Goal: Information Seeking & Learning: Learn about a topic

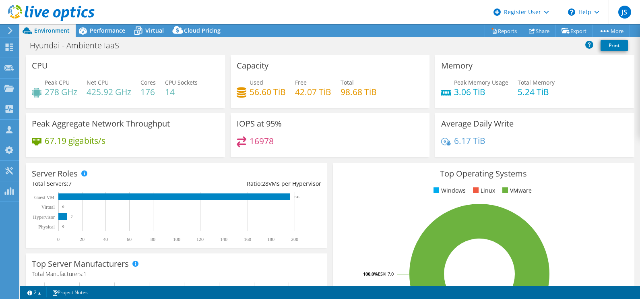
select select "SouthAmerica"
select select "USD"
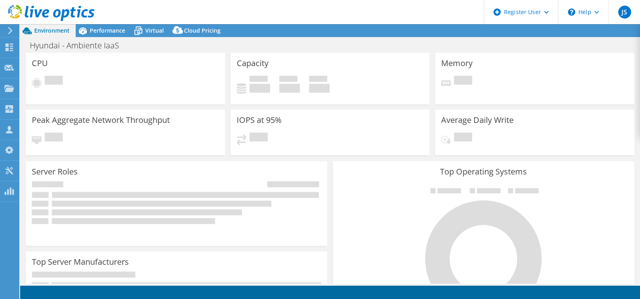
select select "SouthAmerica"
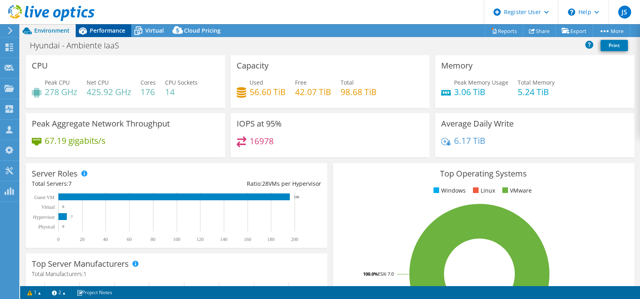
click at [109, 29] on span "Performance" at bounding box center [107, 31] width 35 height 8
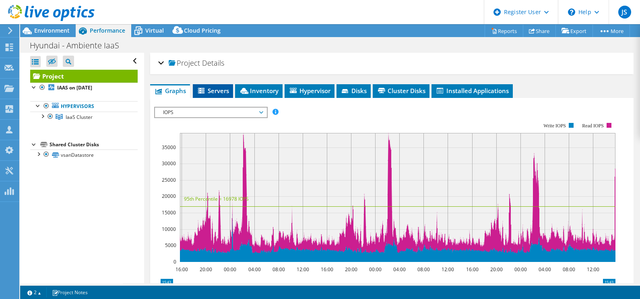
click at [225, 89] on span "Servers" at bounding box center [213, 91] width 32 height 8
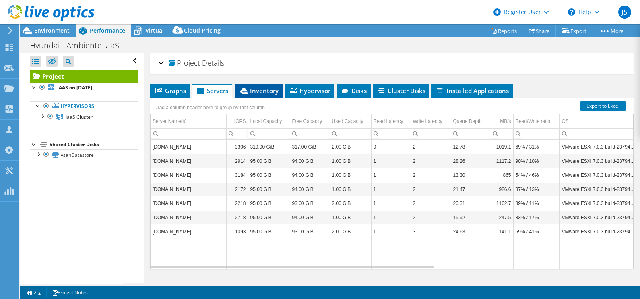
click at [272, 91] on span "Inventory" at bounding box center [258, 91] width 39 height 8
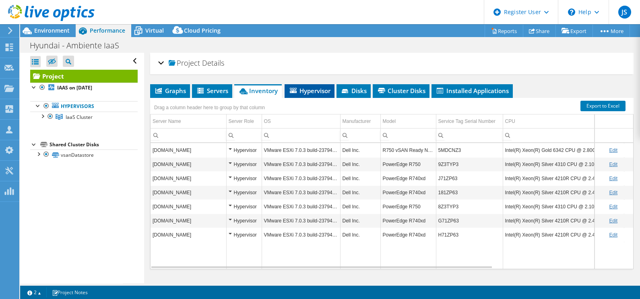
click at [298, 91] on span "Hypervisor" at bounding box center [310, 91] width 42 height 8
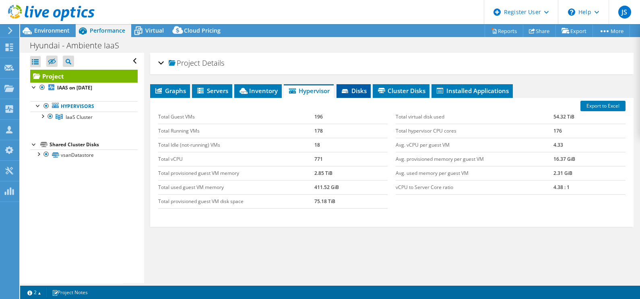
click at [344, 87] on span "Disks" at bounding box center [354, 91] width 26 height 8
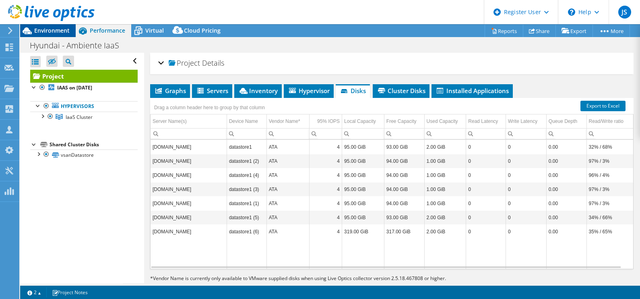
click at [60, 33] on span "Environment" at bounding box center [51, 31] width 35 height 8
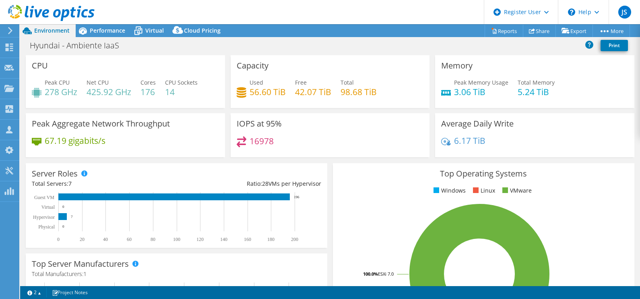
scroll to position [0, 0]
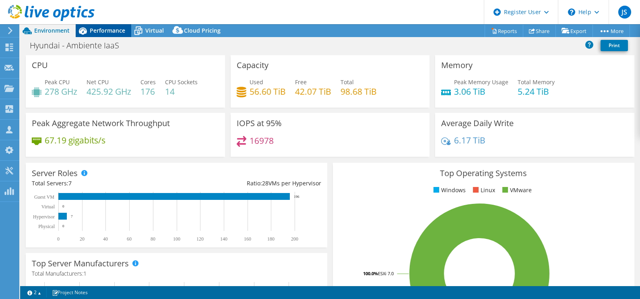
click at [113, 30] on span "Performance" at bounding box center [107, 31] width 35 height 8
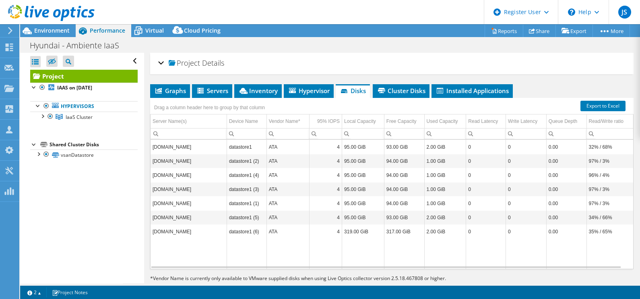
scroll to position [0, 0]
click at [438, 88] on icon at bounding box center [440, 91] width 6 height 6
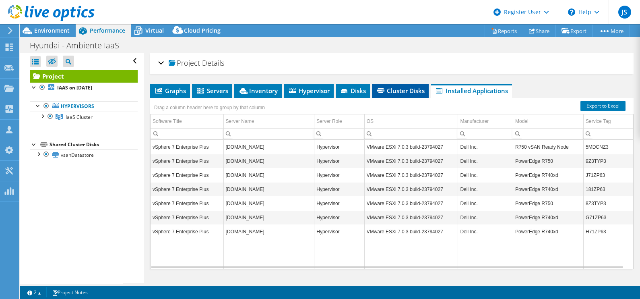
click at [407, 87] on span "Cluster Disks" at bounding box center [400, 91] width 49 height 8
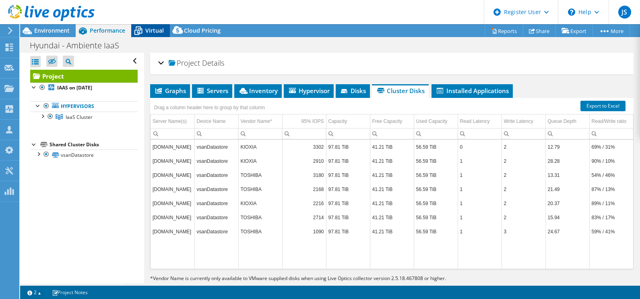
click at [158, 33] on span "Virtual" at bounding box center [154, 31] width 19 height 8
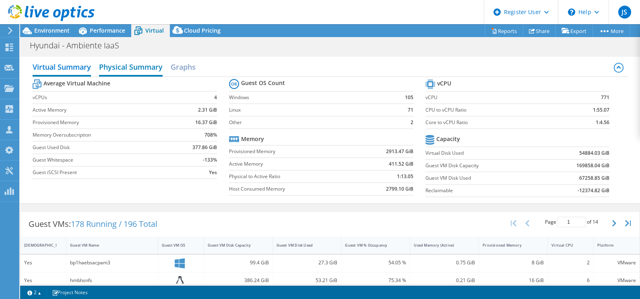
click at [116, 69] on h2 "Physical Summary" at bounding box center [131, 68] width 64 height 18
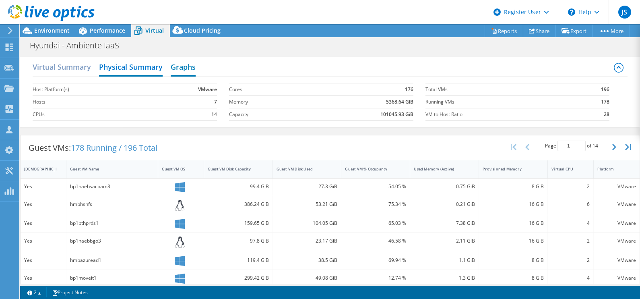
click at [181, 68] on h2 "Graphs" at bounding box center [183, 68] width 25 height 18
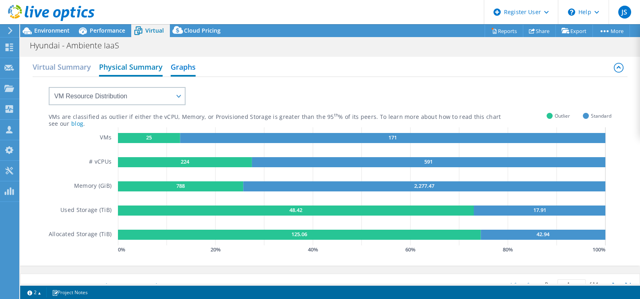
click at [137, 68] on h2 "Physical Summary" at bounding box center [131, 68] width 64 height 18
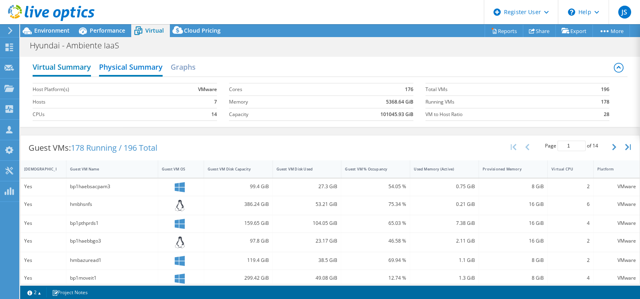
click at [76, 68] on h2 "Virtual Summary" at bounding box center [62, 68] width 58 height 18
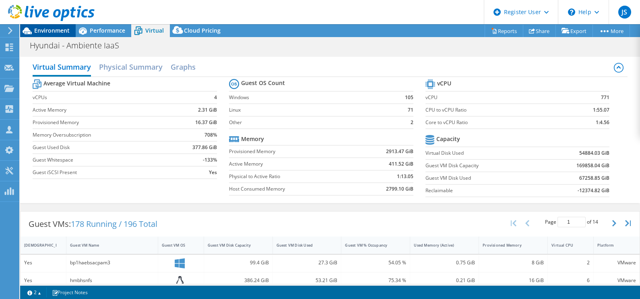
click at [48, 34] on div "Environment" at bounding box center [48, 30] width 56 height 13
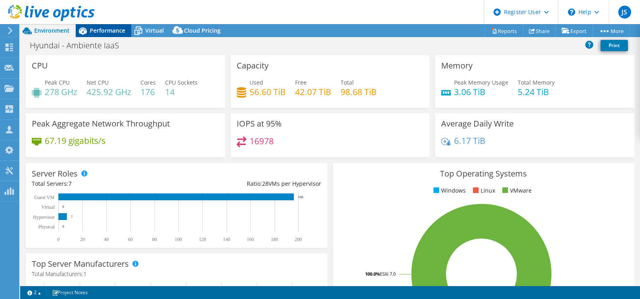
click at [107, 29] on span "Performance" at bounding box center [107, 31] width 35 height 8
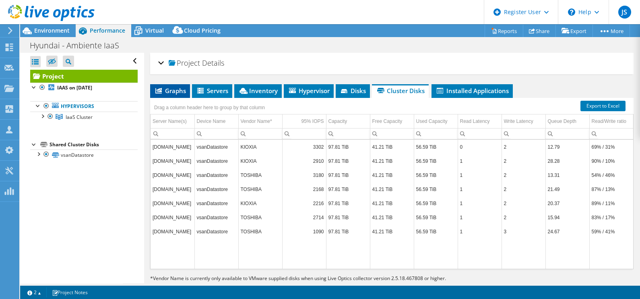
click at [176, 85] on li "Graphs" at bounding box center [170, 91] width 40 height 14
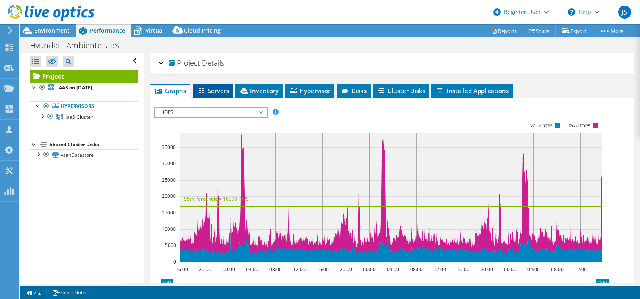
click at [205, 90] on icon at bounding box center [202, 91] width 8 height 7
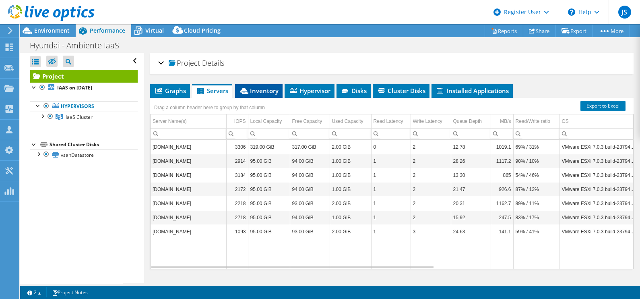
click at [252, 89] on span "Inventory" at bounding box center [258, 91] width 39 height 8
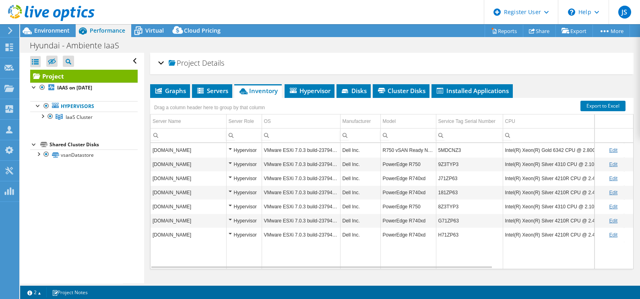
click at [181, 63] on span "Project" at bounding box center [184, 63] width 31 height 8
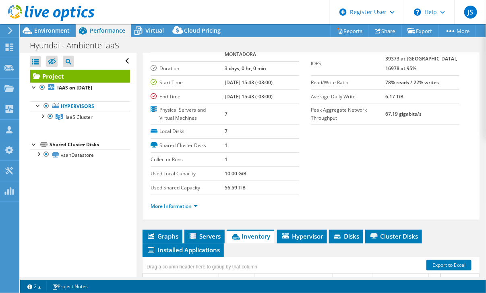
scroll to position [100, 0]
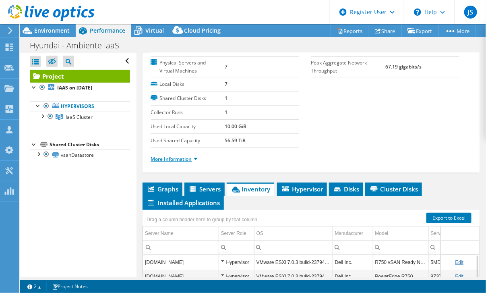
click at [188, 157] on link "More Information" at bounding box center [174, 158] width 47 height 7
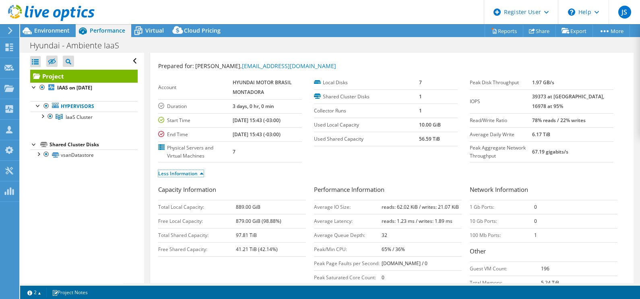
scroll to position [0, 0]
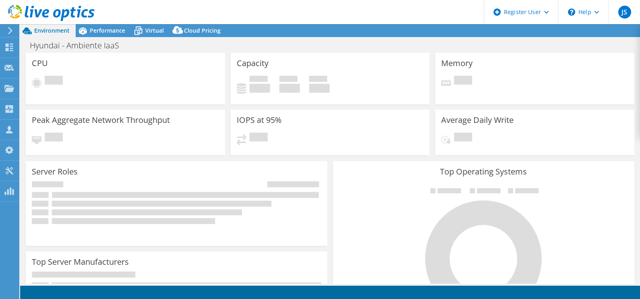
select select "SouthAmerica"
select select "USD"
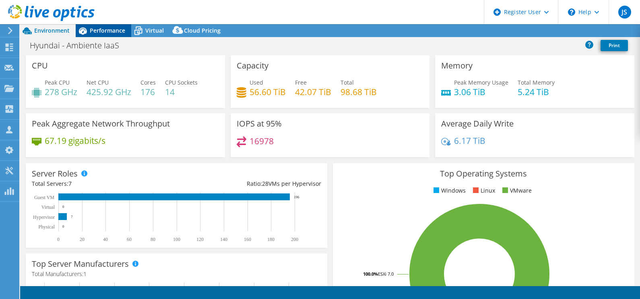
click at [97, 27] on span "Performance" at bounding box center [107, 31] width 35 height 8
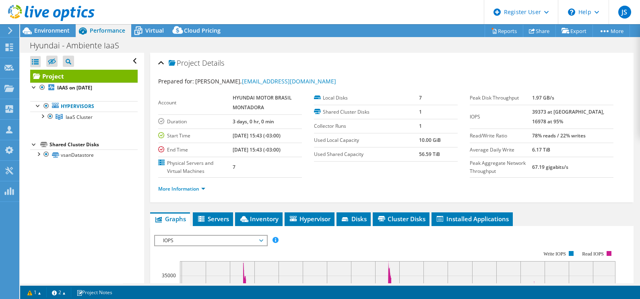
click at [114, 217] on div "Open All Close All Hide Excluded Nodes Project Tree Filter" at bounding box center [82, 168] width 124 height 230
click at [166, 187] on link "More Information" at bounding box center [181, 188] width 47 height 7
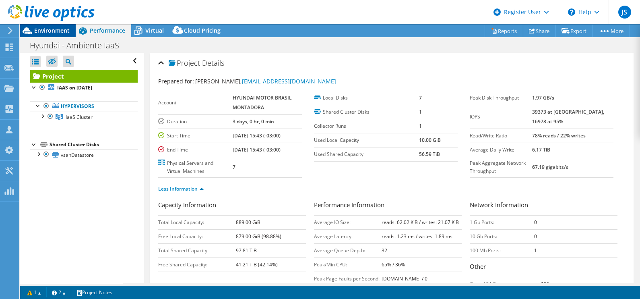
click at [59, 31] on span "Environment" at bounding box center [51, 31] width 35 height 8
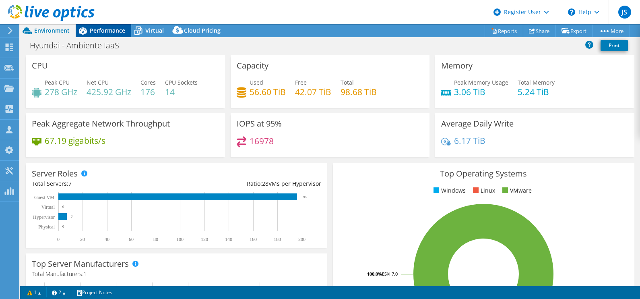
click at [98, 30] on span "Performance" at bounding box center [107, 31] width 35 height 8
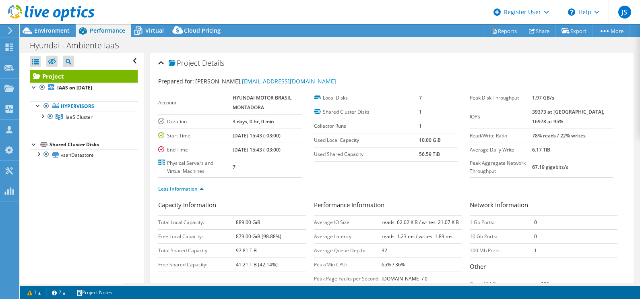
drag, startPoint x: 543, startPoint y: 136, endPoint x: 604, endPoint y: 137, distance: 61.2
click at [604, 137] on tr "Read/Write Ratio 78% reads / 22% writes" at bounding box center [542, 135] width 144 height 14
click at [424, 77] on div "Prepared for: Bruno Caetano, hae.bruno.caetano@Hyundai-Brasil.com" at bounding box center [391, 81] width 467 height 9
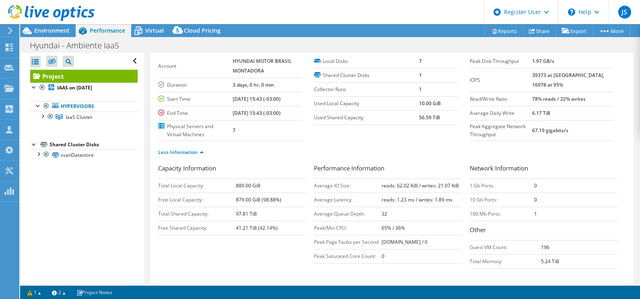
scroll to position [50, 0]
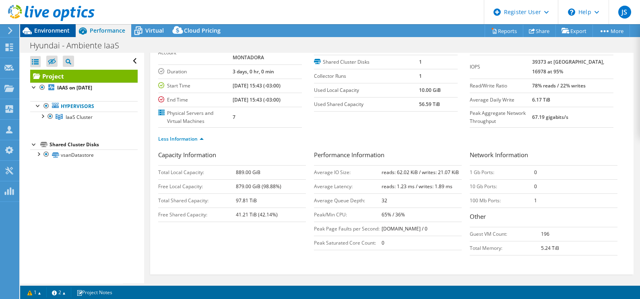
click at [50, 33] on span "Environment" at bounding box center [51, 31] width 35 height 8
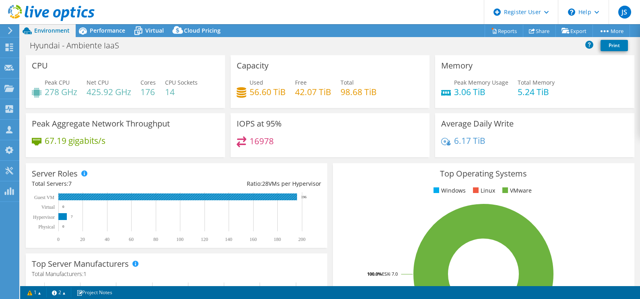
click at [118, 199] on rect at bounding box center [177, 196] width 239 height 7
click at [250, 95] on h4 "56.60 TiB" at bounding box center [268, 91] width 36 height 9
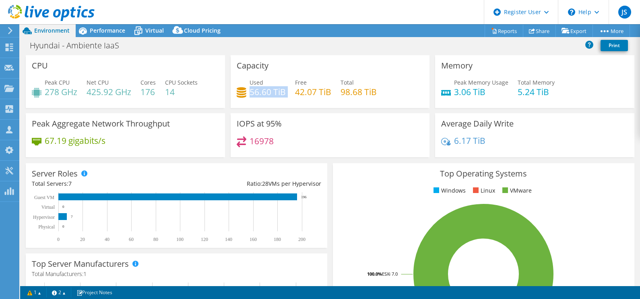
drag, startPoint x: 248, startPoint y: 95, endPoint x: 265, endPoint y: 101, distance: 17.7
click at [265, 101] on div "Used 56.60 TiB Free 42.07 TiB Total 98.68 TiB" at bounding box center [330, 91] width 187 height 26
click at [268, 103] on div "Used 56.60 TiB Free 42.07 TiB Total 98.68 TiB" at bounding box center [330, 91] width 187 height 26
drag, startPoint x: 377, startPoint y: 93, endPoint x: 337, endPoint y: 95, distance: 39.5
click at [337, 95] on div "Used 56.60 TiB Free 42.07 TiB Total 98.68 TiB" at bounding box center [330, 91] width 187 height 26
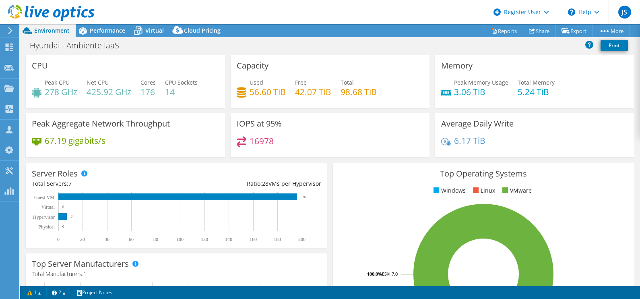
drag, startPoint x: 337, startPoint y: 95, endPoint x: 337, endPoint y: 105, distance: 9.7
click at [337, 105] on div "Capacity Used 56.60 TiB Free 42.07 TiB Total 98.68 TiB" at bounding box center [330, 81] width 199 height 53
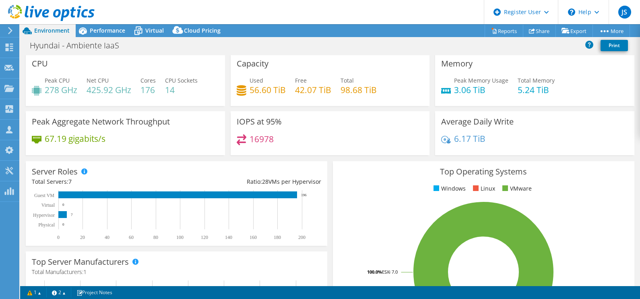
scroll to position [0, 0]
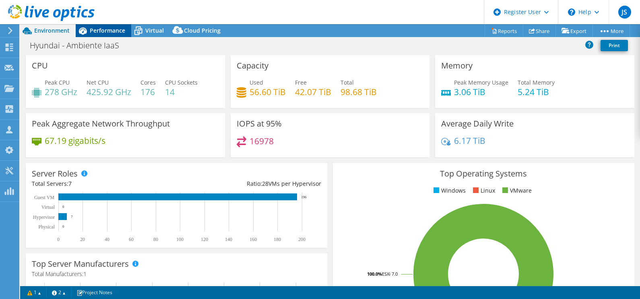
click at [106, 33] on span "Performance" at bounding box center [107, 31] width 35 height 8
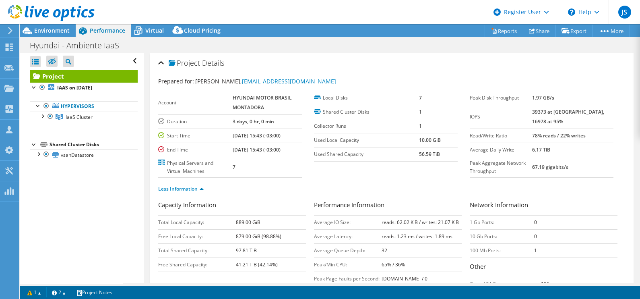
scroll to position [50, 0]
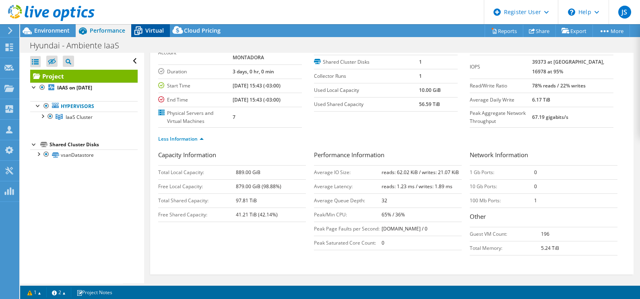
click at [159, 34] on span "Virtual" at bounding box center [154, 31] width 19 height 8
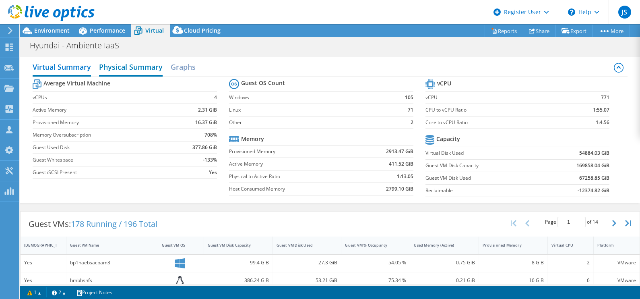
click at [136, 68] on h2 "Physical Summary" at bounding box center [131, 68] width 64 height 18
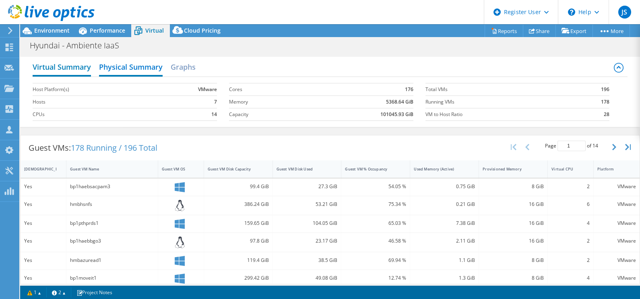
click at [79, 72] on h2 "Virtual Summary" at bounding box center [62, 68] width 58 height 18
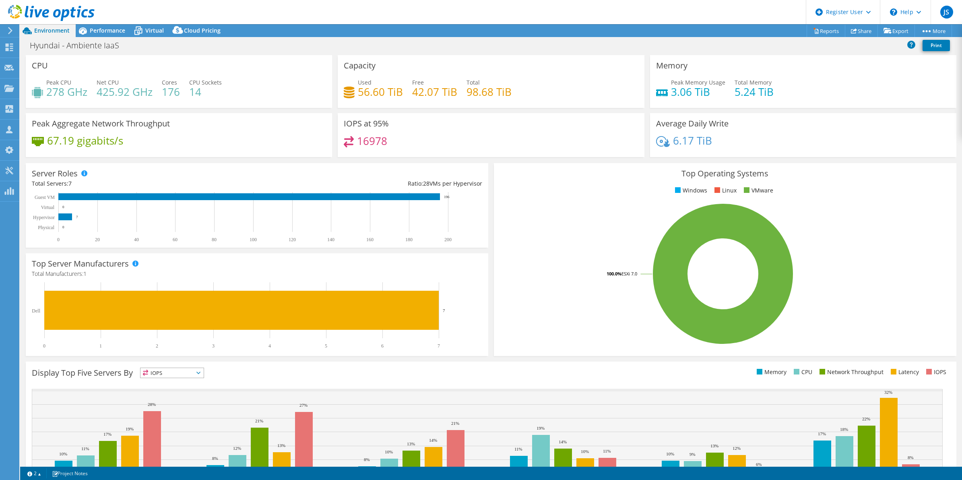
select select "SouthAmerica"
select select "USD"
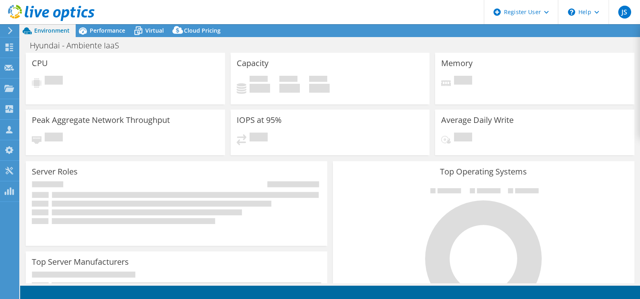
select select "USD"
select select "SouthAmerica"
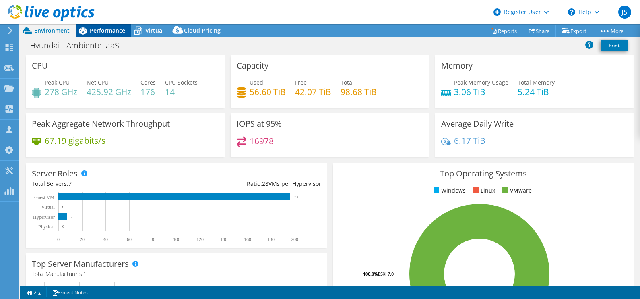
click at [109, 33] on span "Performance" at bounding box center [107, 31] width 35 height 8
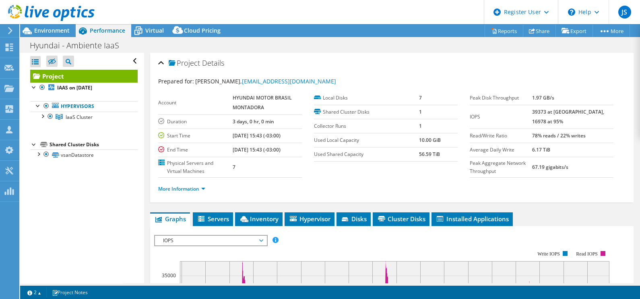
click at [573, 142] on td "6.17 TiB" at bounding box center [572, 149] width 81 height 14
drag, startPoint x: 545, startPoint y: 137, endPoint x: 595, endPoint y: 145, distance: 51.3
click at [599, 143] on tbody "Peak Disk Throughput 1.97 GB/s IOPS 39373 at [GEOGRAPHIC_DATA], 16978 at 95% Re…" at bounding box center [542, 134] width 144 height 87
click at [200, 185] on link "More Information" at bounding box center [181, 188] width 47 height 7
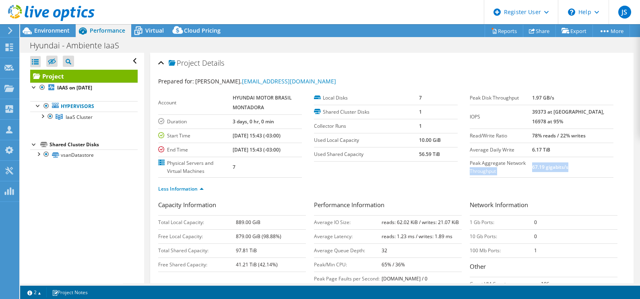
drag, startPoint x: 531, startPoint y: 164, endPoint x: 592, endPoint y: 171, distance: 60.9
click at [592, 171] on tr "Peak Aggregate Network Throughput 67.19 gigabits/s" at bounding box center [542, 167] width 144 height 21
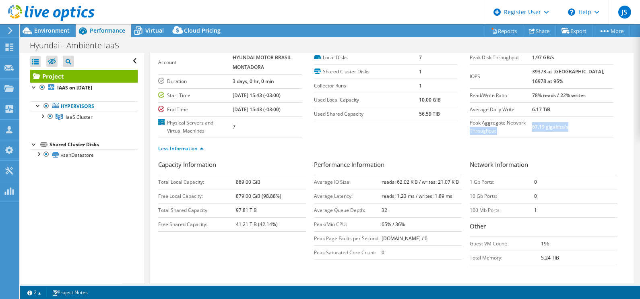
scroll to position [50, 0]
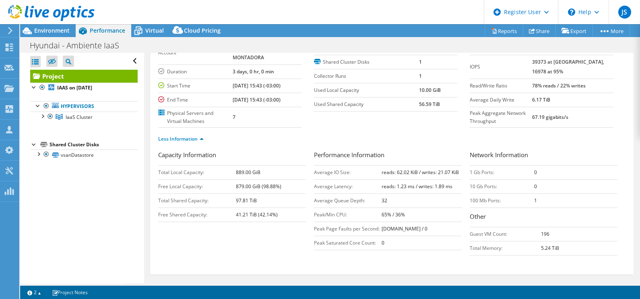
click at [220, 99] on label "End Time" at bounding box center [195, 100] width 74 height 8
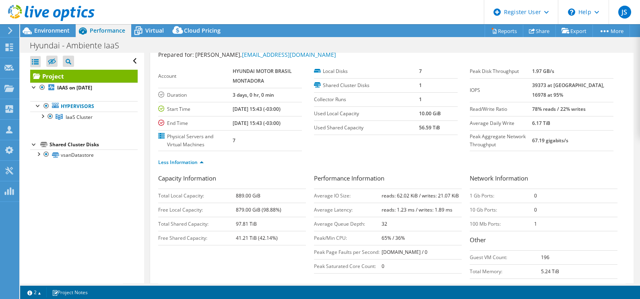
scroll to position [24, 0]
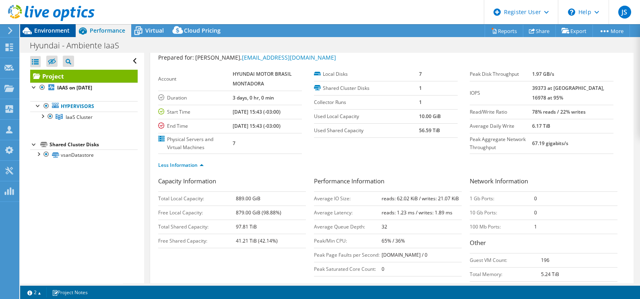
click at [42, 29] on span "Environment" at bounding box center [51, 31] width 35 height 8
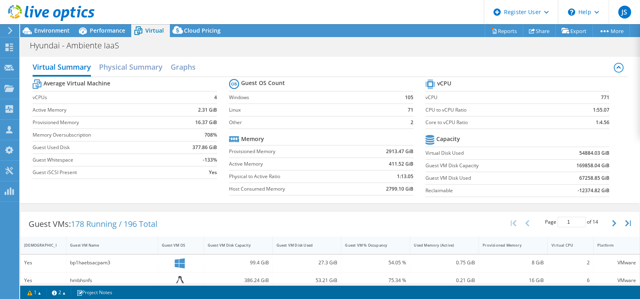
select select "SouthAmerica"
select select "USD"
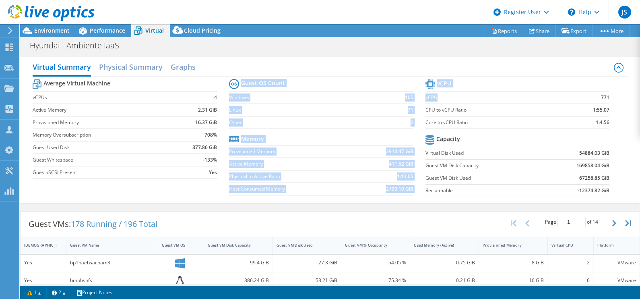
drag, startPoint x: 413, startPoint y: 91, endPoint x: 442, endPoint y: 95, distance: 29.3
click at [442, 95] on div "Average Virtual Machine vCPUs 4 Active Memory 2.31 GiB Provisioned Memory 16.37…" at bounding box center [330, 139] width 595 height 124
